Goal: Navigation & Orientation: Find specific page/section

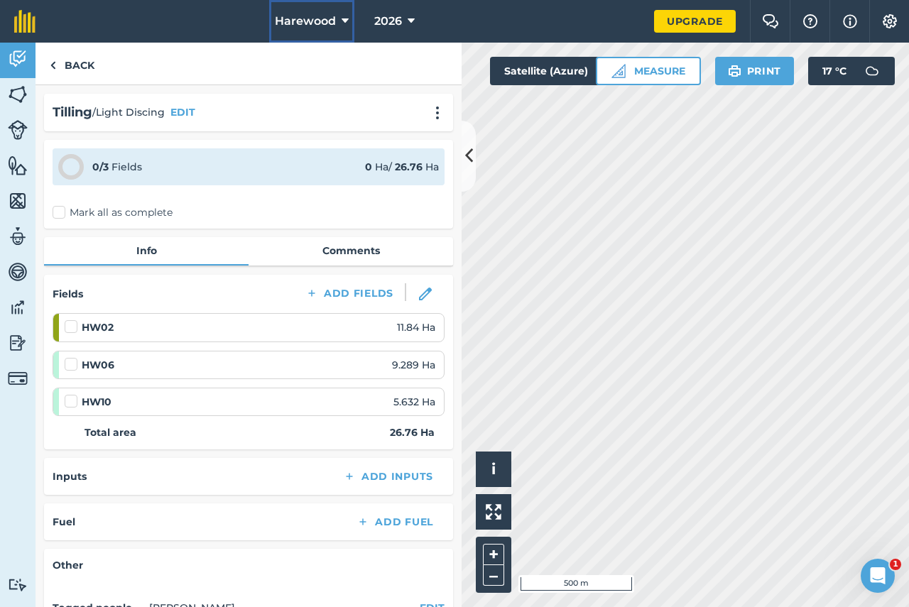
click at [345, 19] on icon at bounding box center [345, 21] width 7 height 17
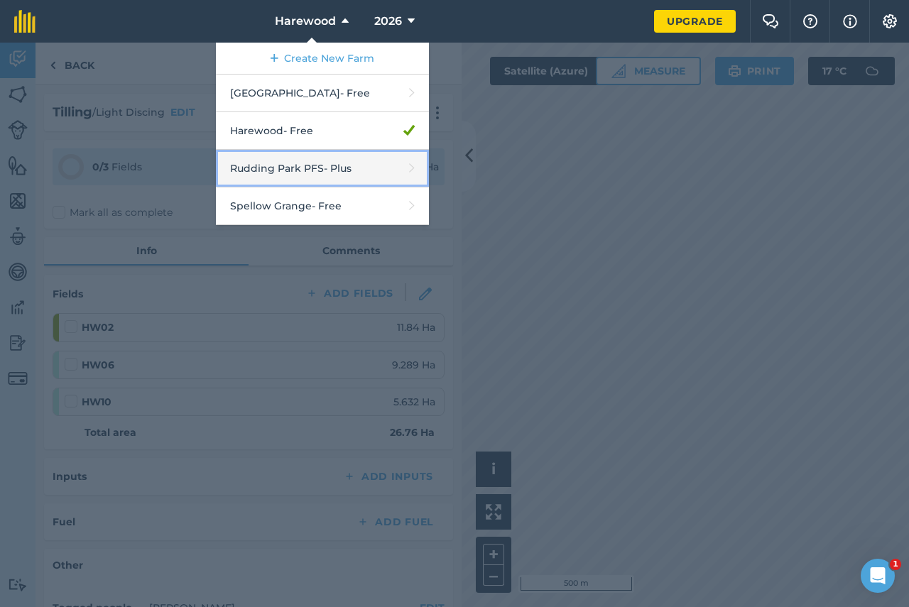
click at [283, 168] on link "Rudding Park PFS - Plus" at bounding box center [322, 169] width 213 height 38
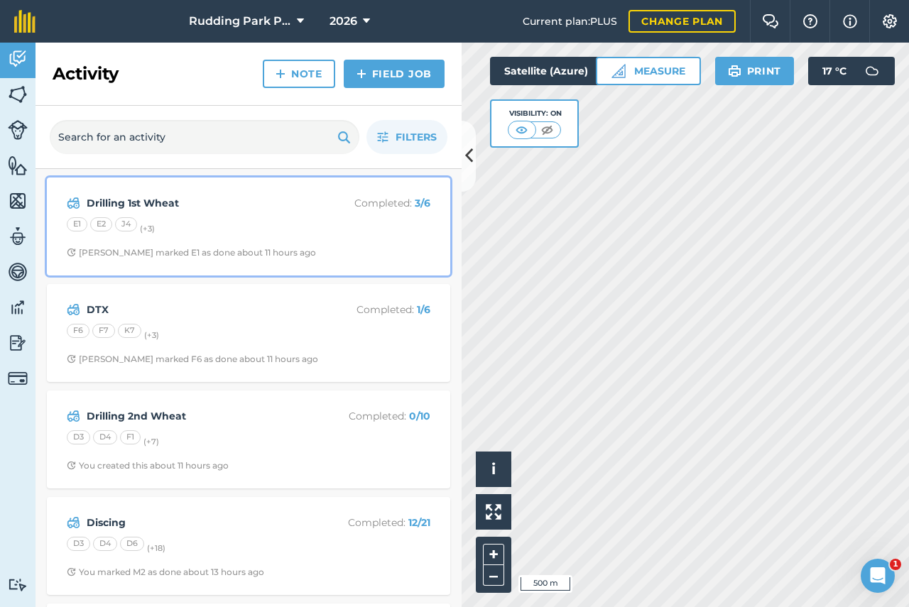
click at [172, 202] on strong "Drilling 1st Wheat" at bounding box center [199, 203] width 225 height 16
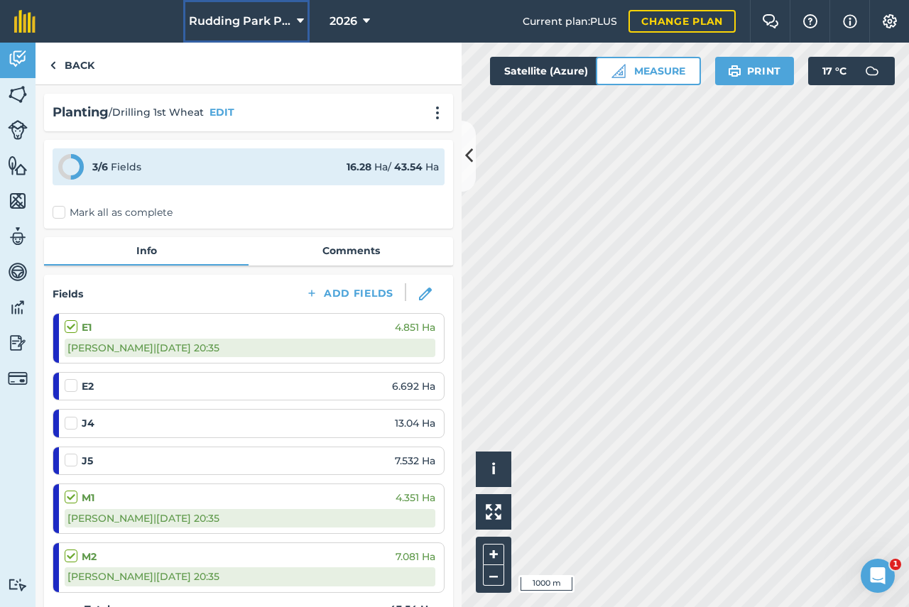
click at [298, 20] on icon at bounding box center [300, 21] width 7 height 17
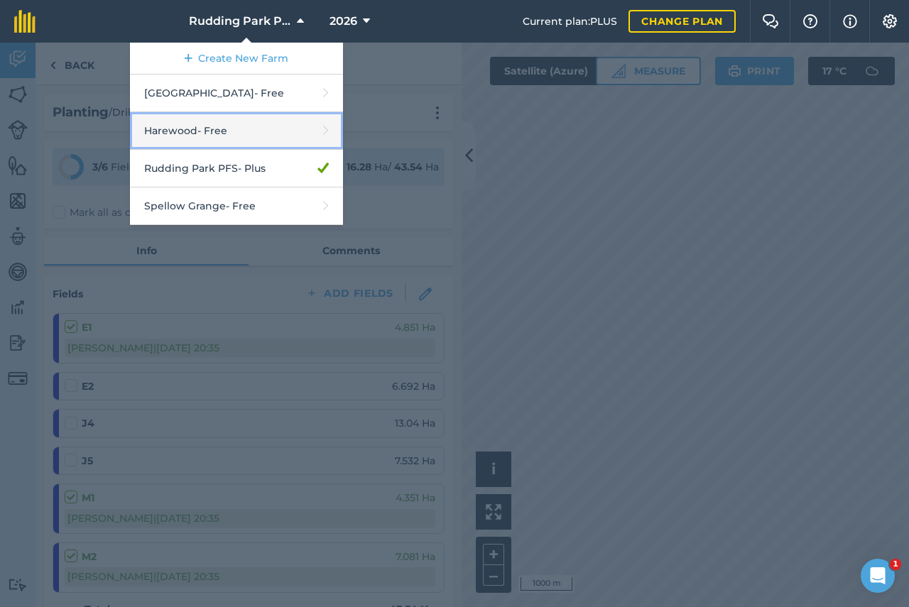
click at [237, 127] on link "Harewood - Free" at bounding box center [236, 131] width 213 height 38
